Goal: Find specific page/section: Find specific page/section

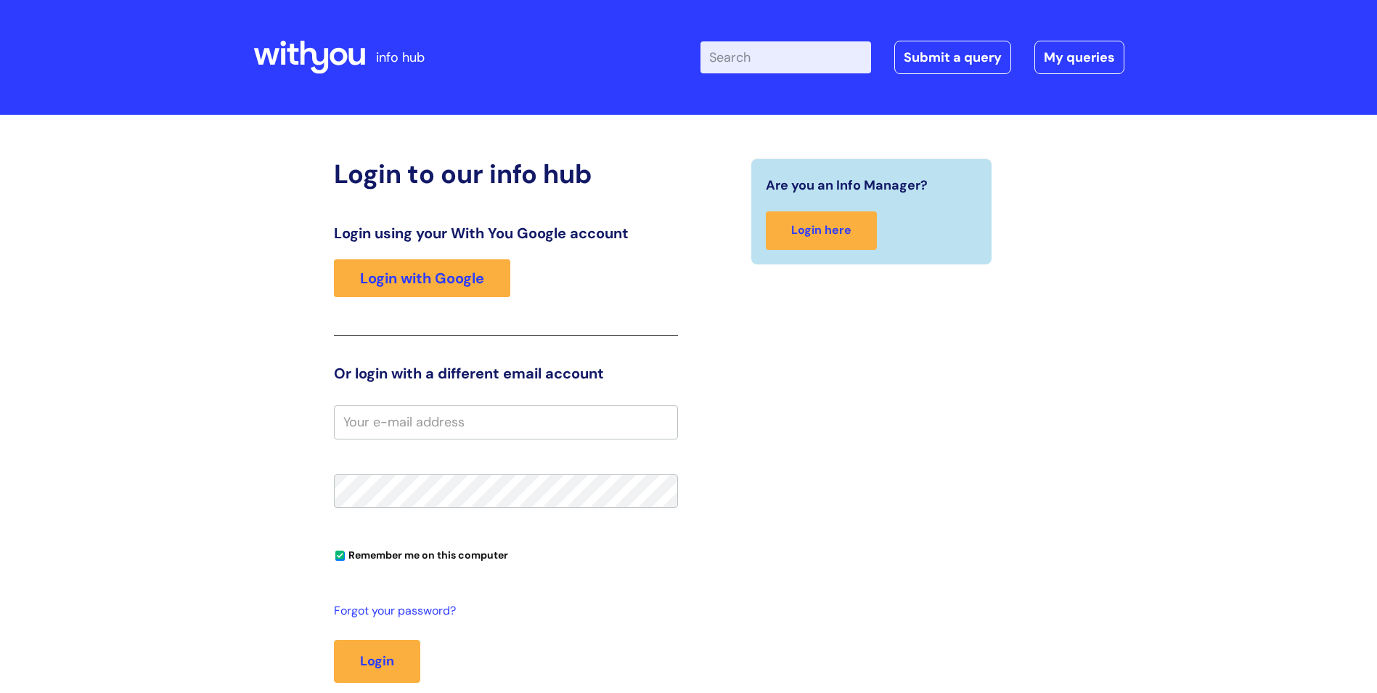
click at [374, 294] on link "Login with Google" at bounding box center [422, 278] width 176 height 38
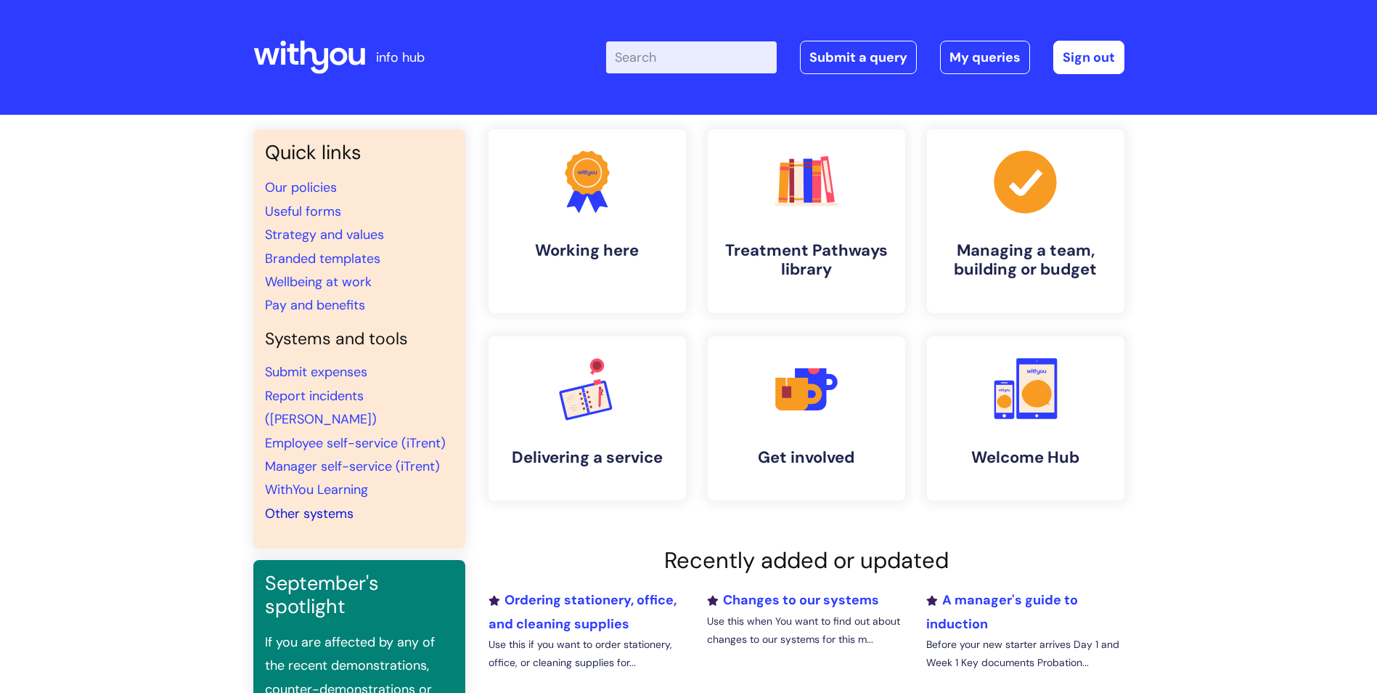
click at [290, 505] on link "Other systems" at bounding box center [309, 513] width 89 height 17
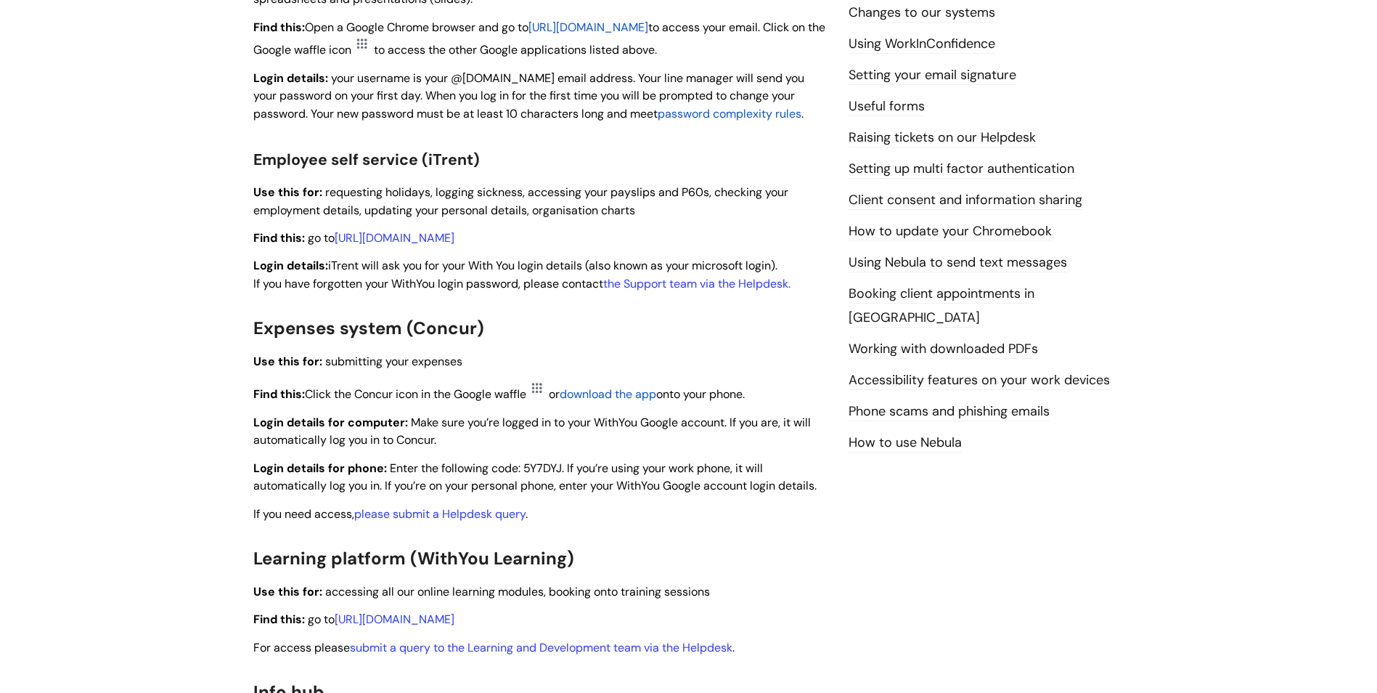
scroll to position [581, 0]
